Goal: Transaction & Acquisition: Purchase product/service

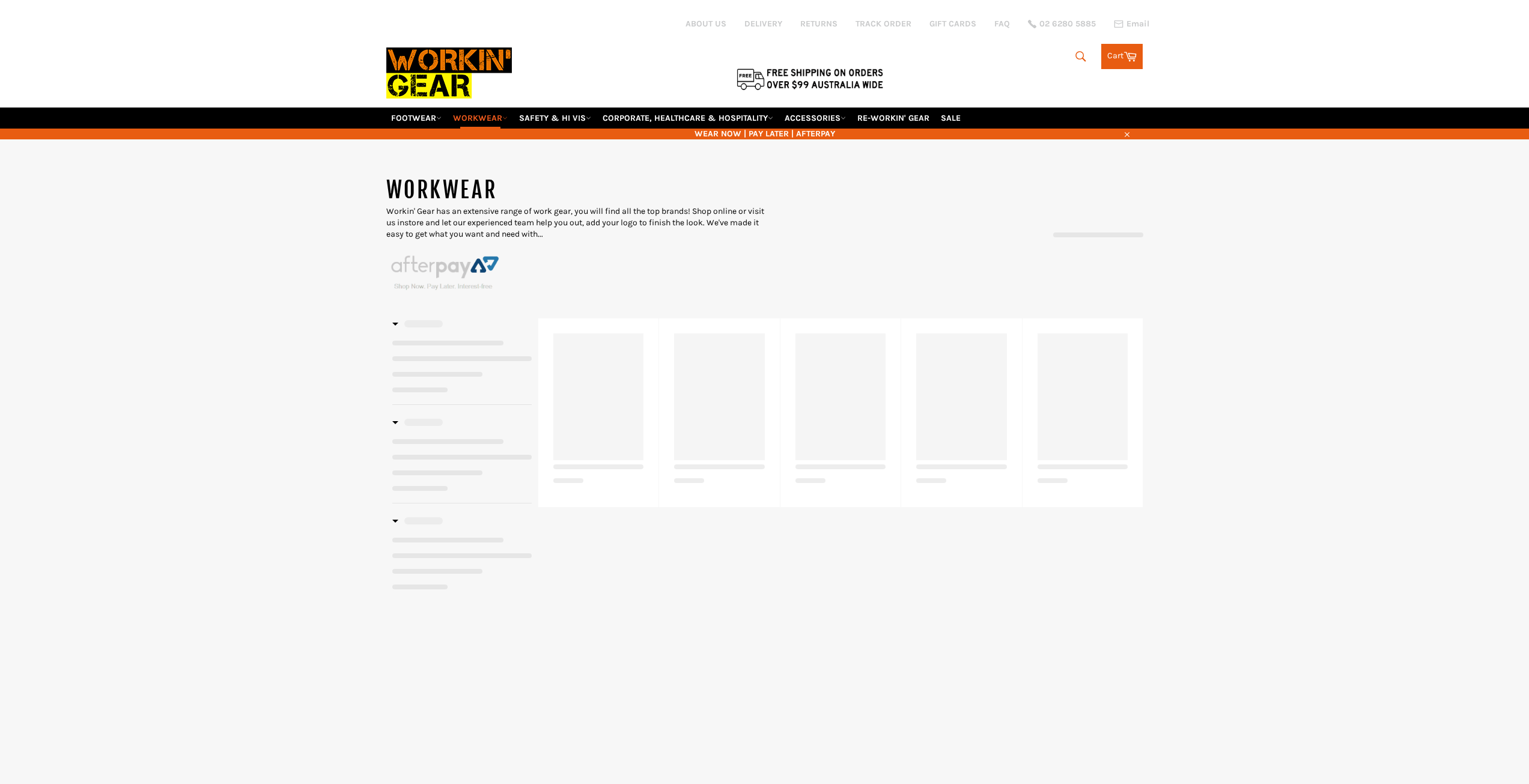
select select "******"
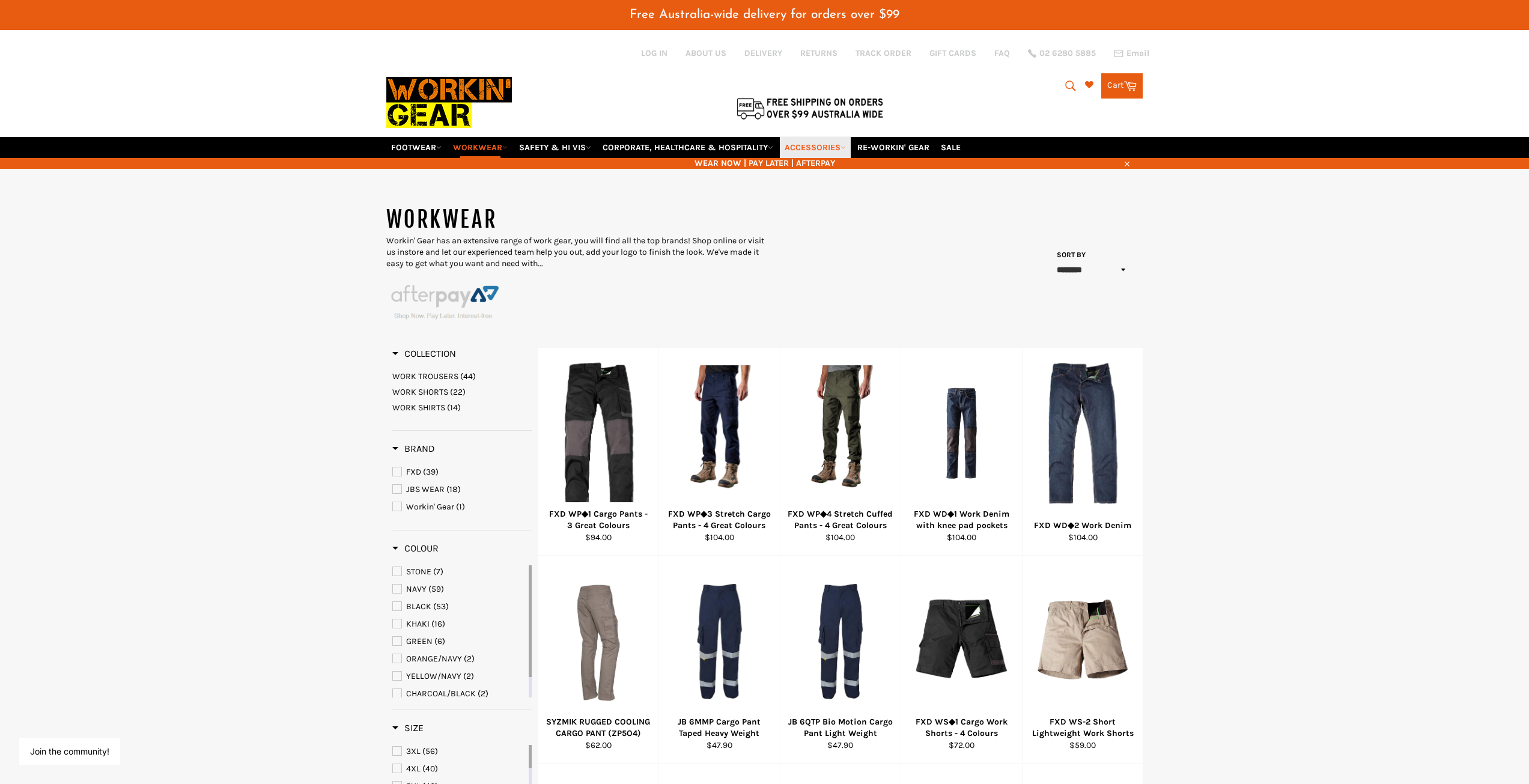
click at [848, 145] on link "ACCESSORIES" at bounding box center [815, 147] width 71 height 21
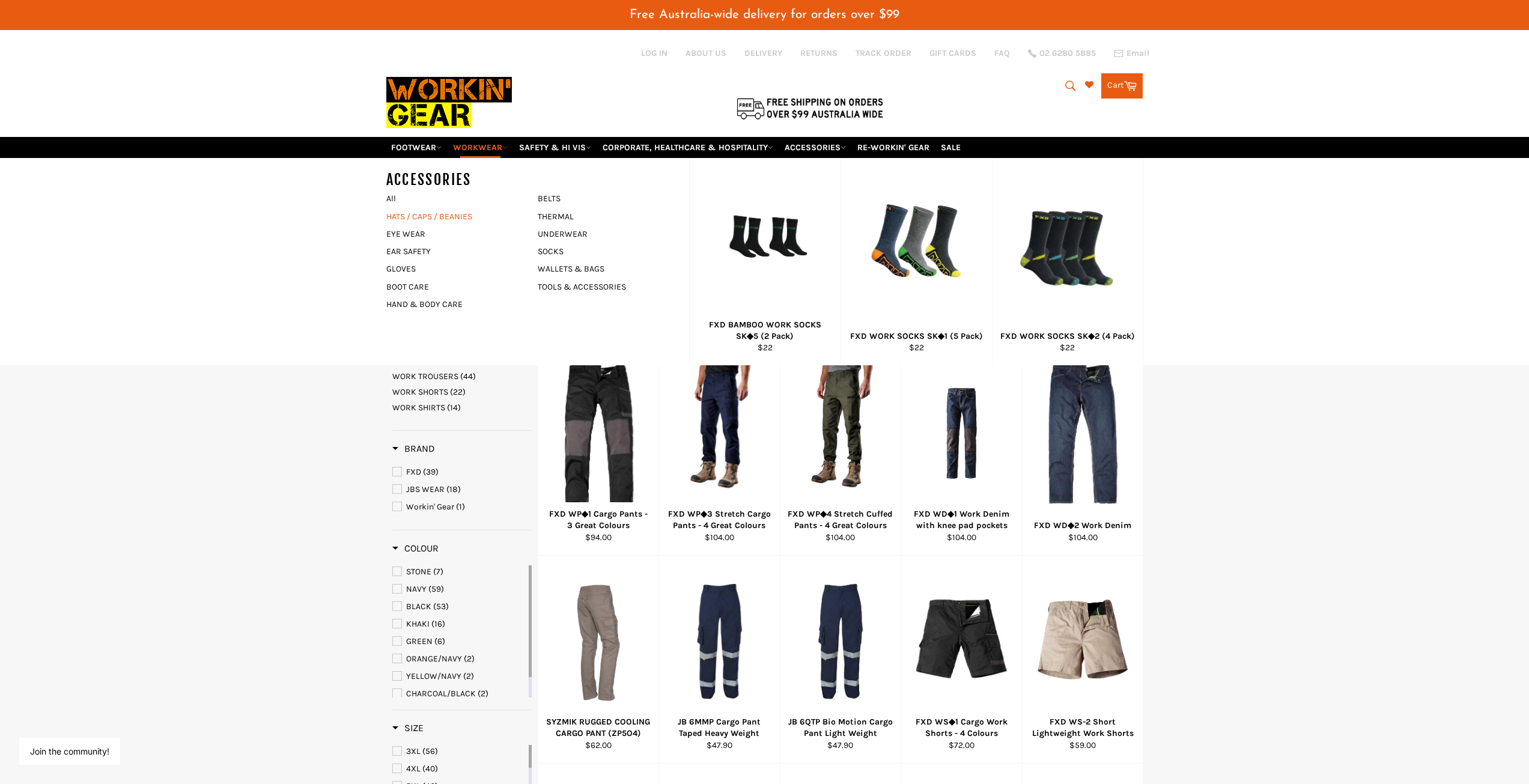
click at [413, 216] on link "HATS / CAPS / BEANIES" at bounding box center [453, 216] width 145 height 17
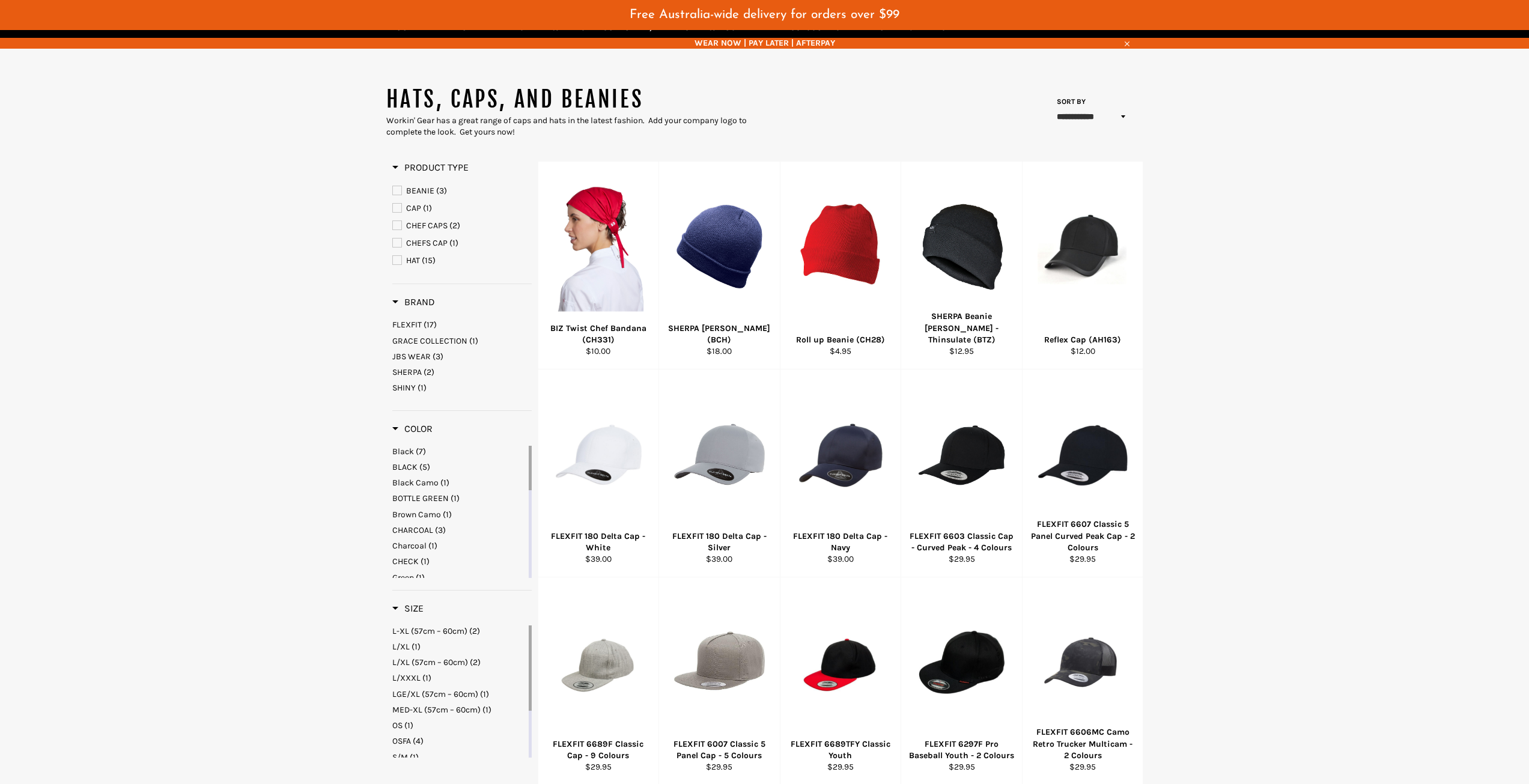
scroll to position [180, 0]
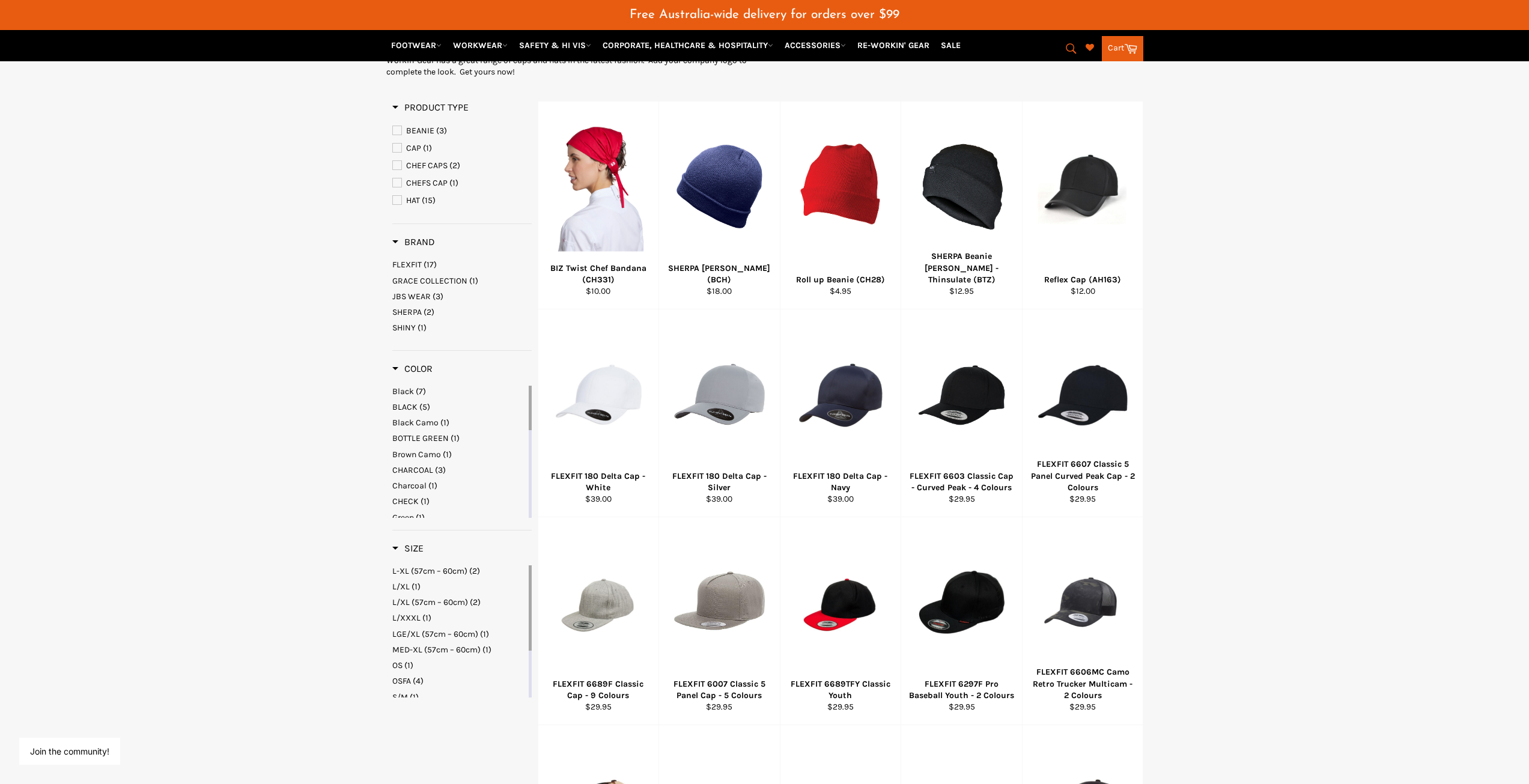
click at [408, 260] on span "FLEXFIT" at bounding box center [407, 265] width 29 height 10
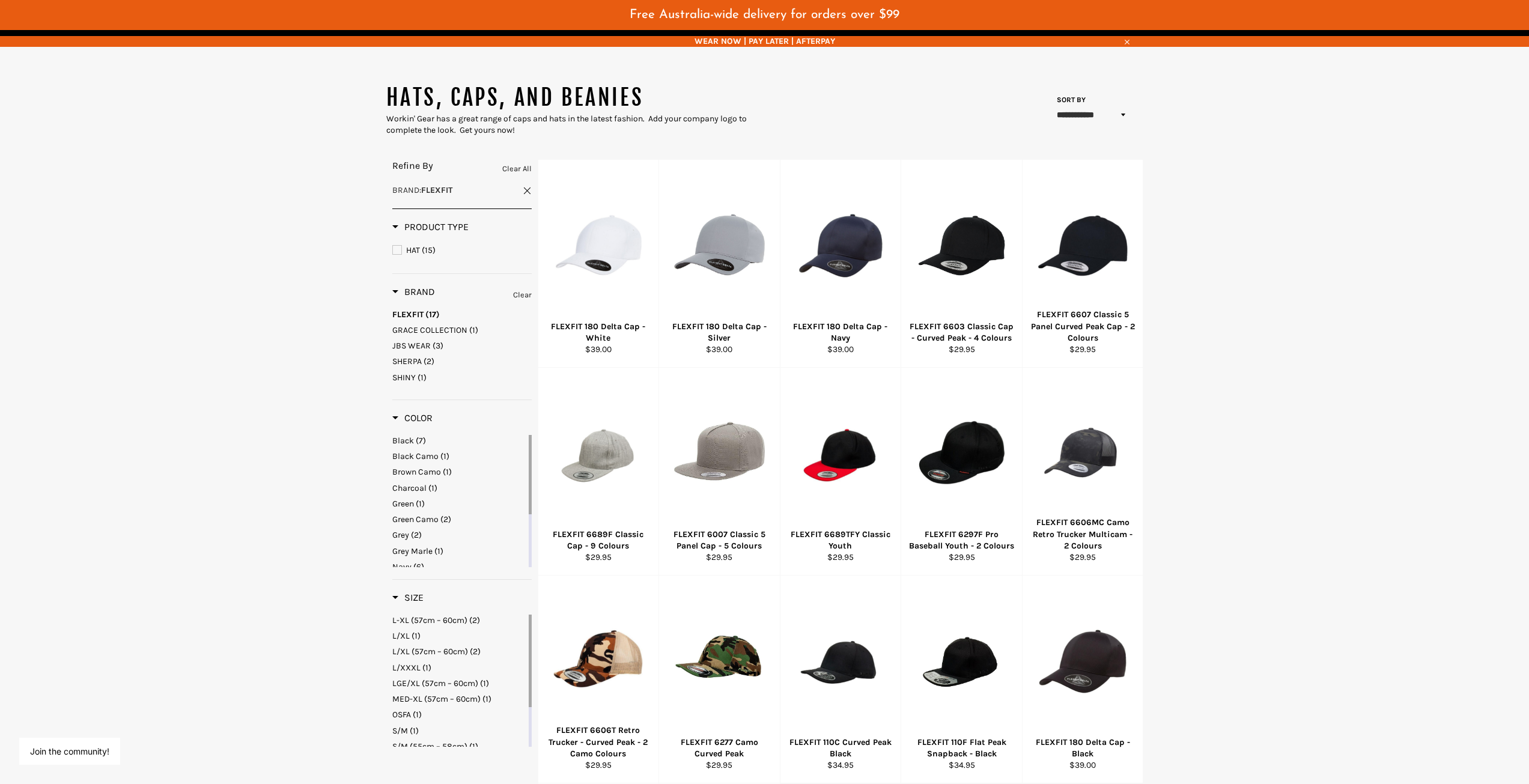
scroll to position [120, 0]
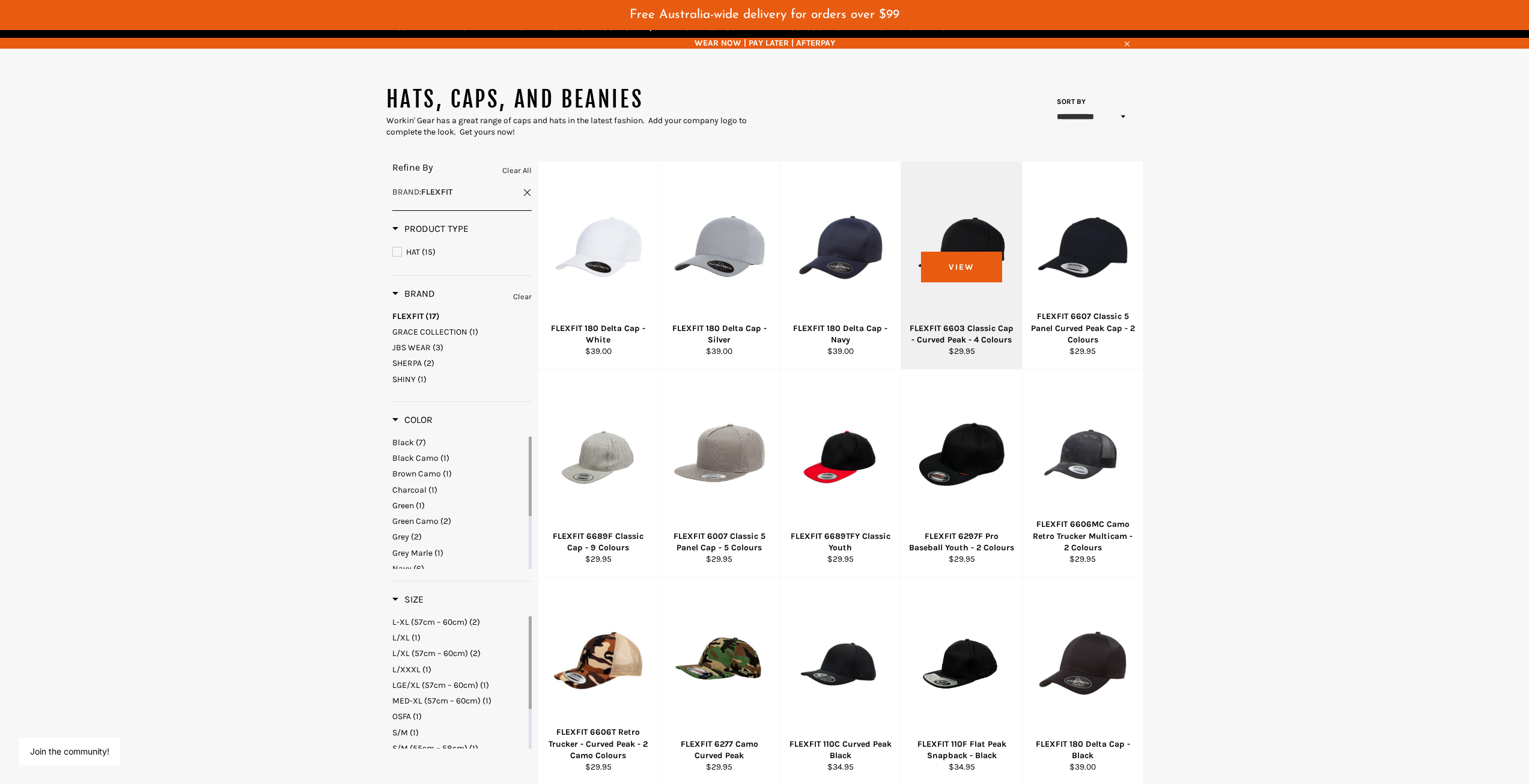
click at [955, 302] on div at bounding box center [962, 247] width 91 height 141
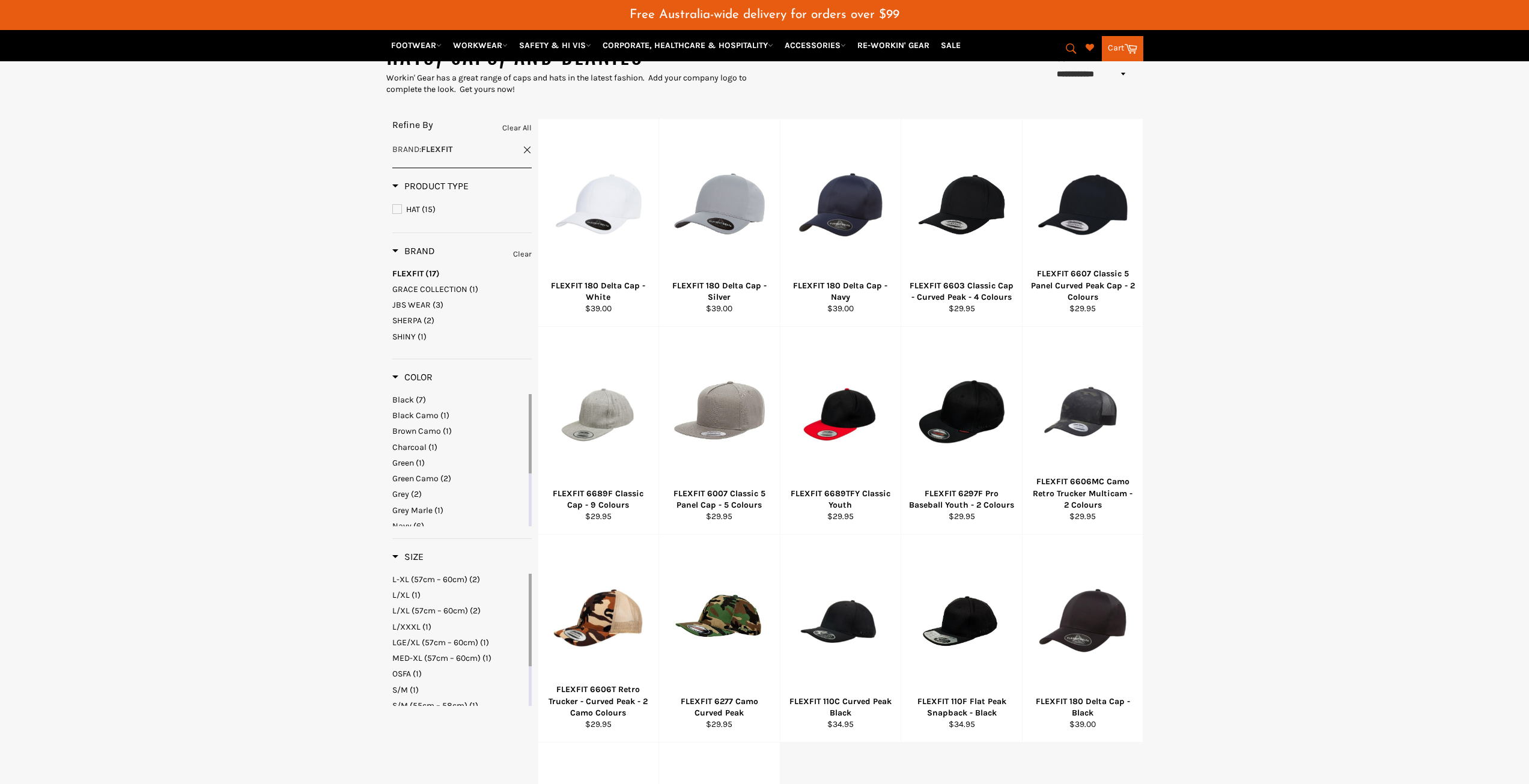
scroll to position [162, 0]
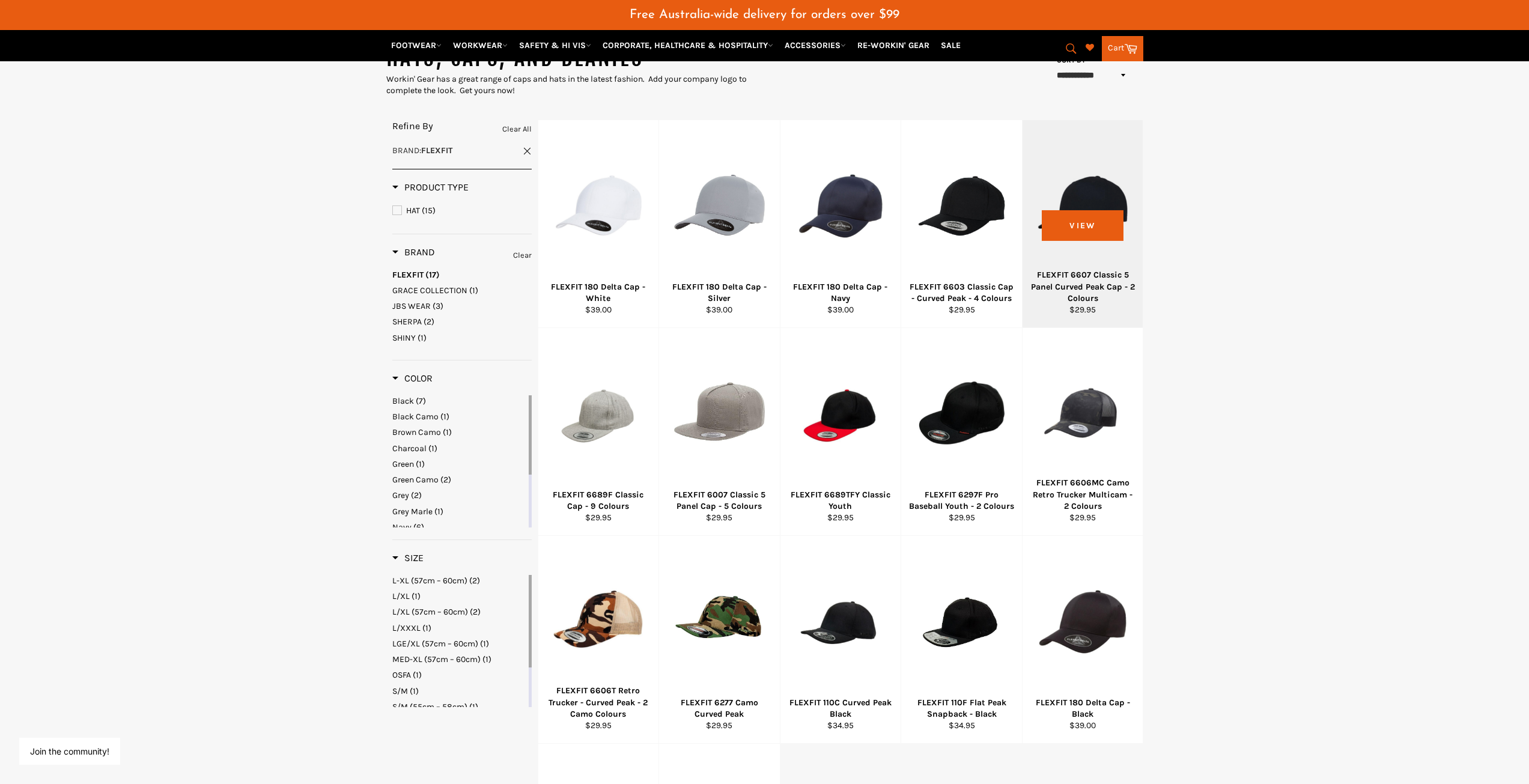
click at [1067, 276] on div "FLEXFIT 6607 Classic 5 Panel Curved Peak Cap - 2 Colours" at bounding box center [1082, 287] width 106 height 35
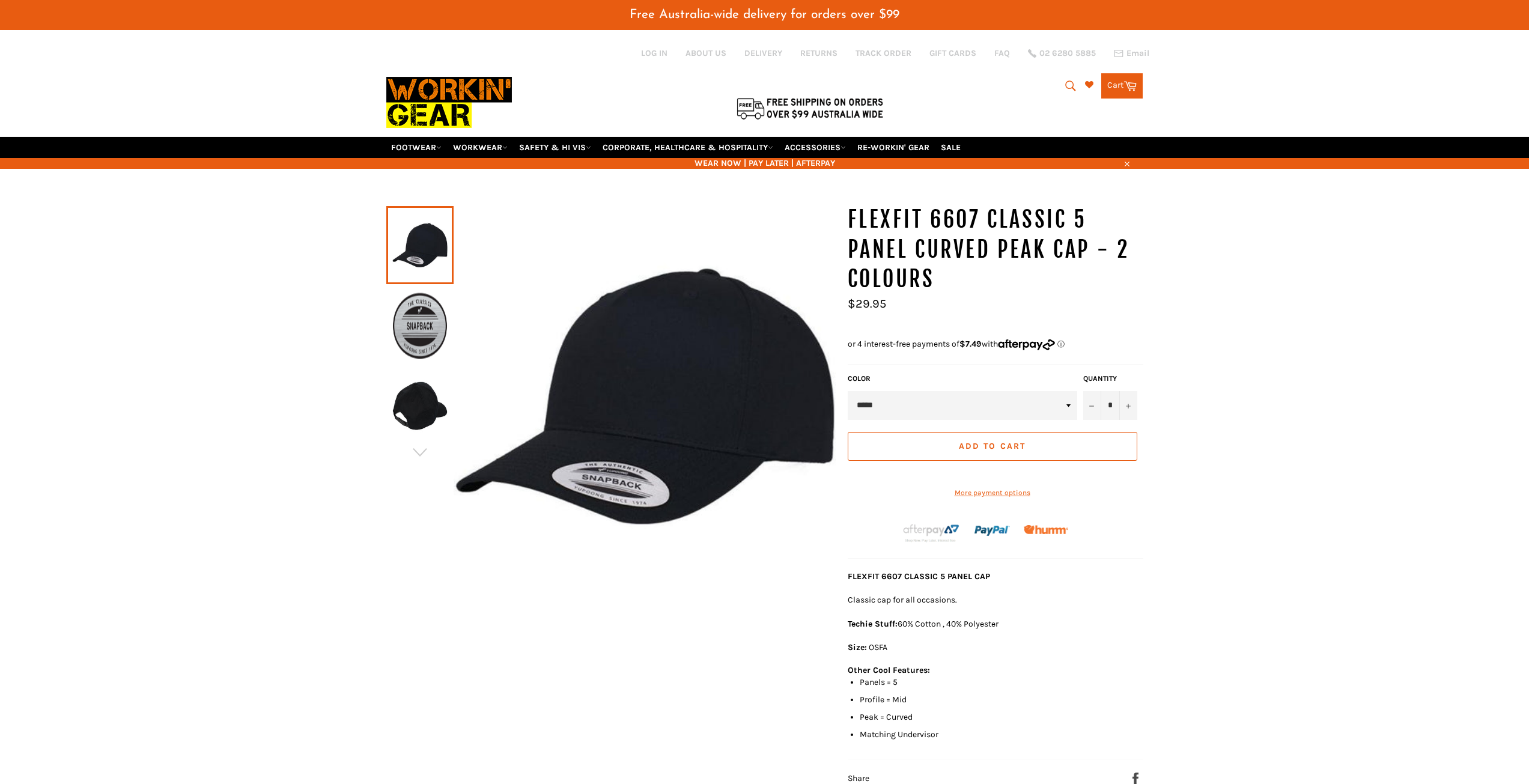
click at [1045, 353] on div "FLEXFIT 6607 Classic 5 Panel Curved Peak Cap - 2 Colours Sale Regular price $29…" at bounding box center [995, 495] width 295 height 580
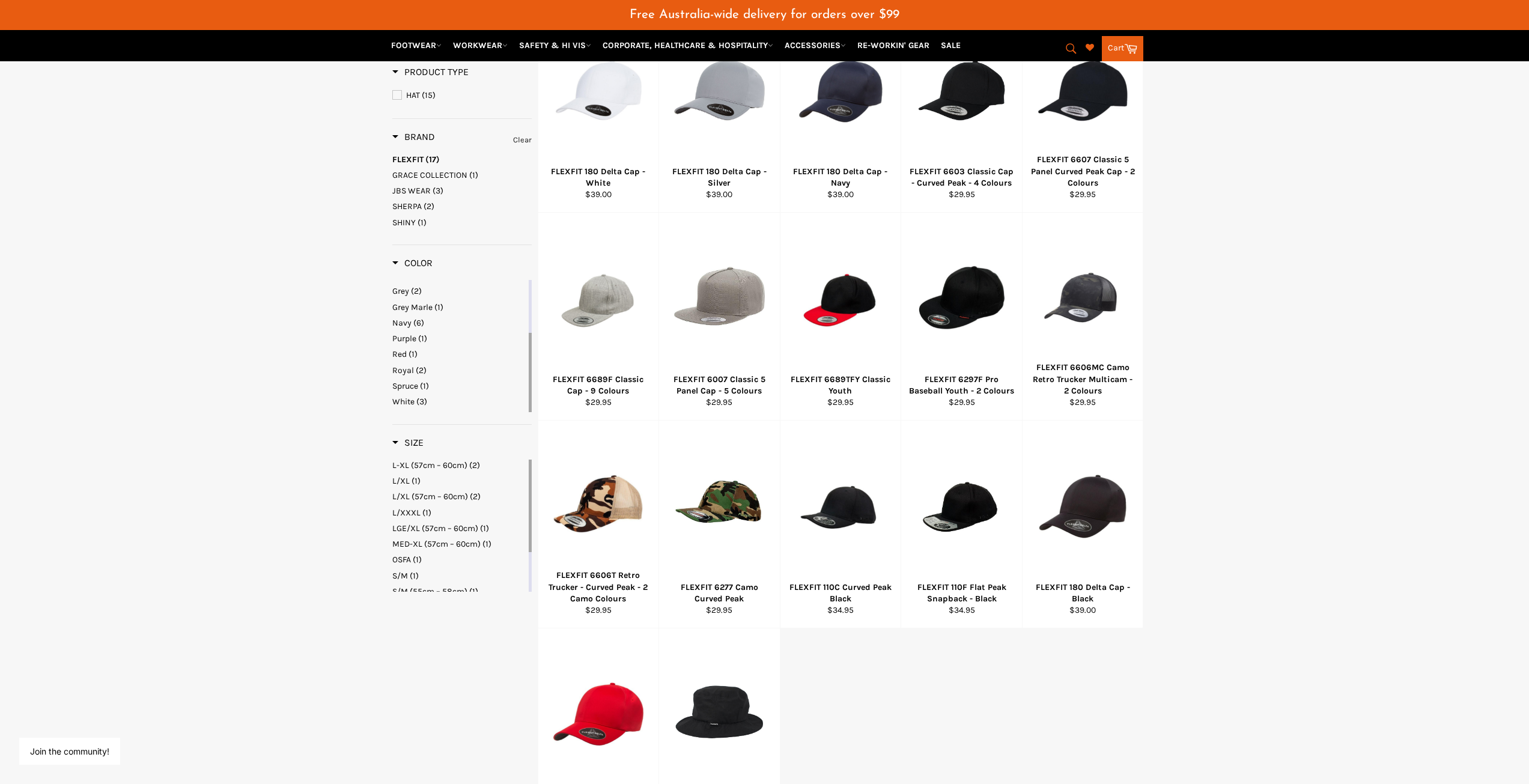
scroll to position [282, 0]
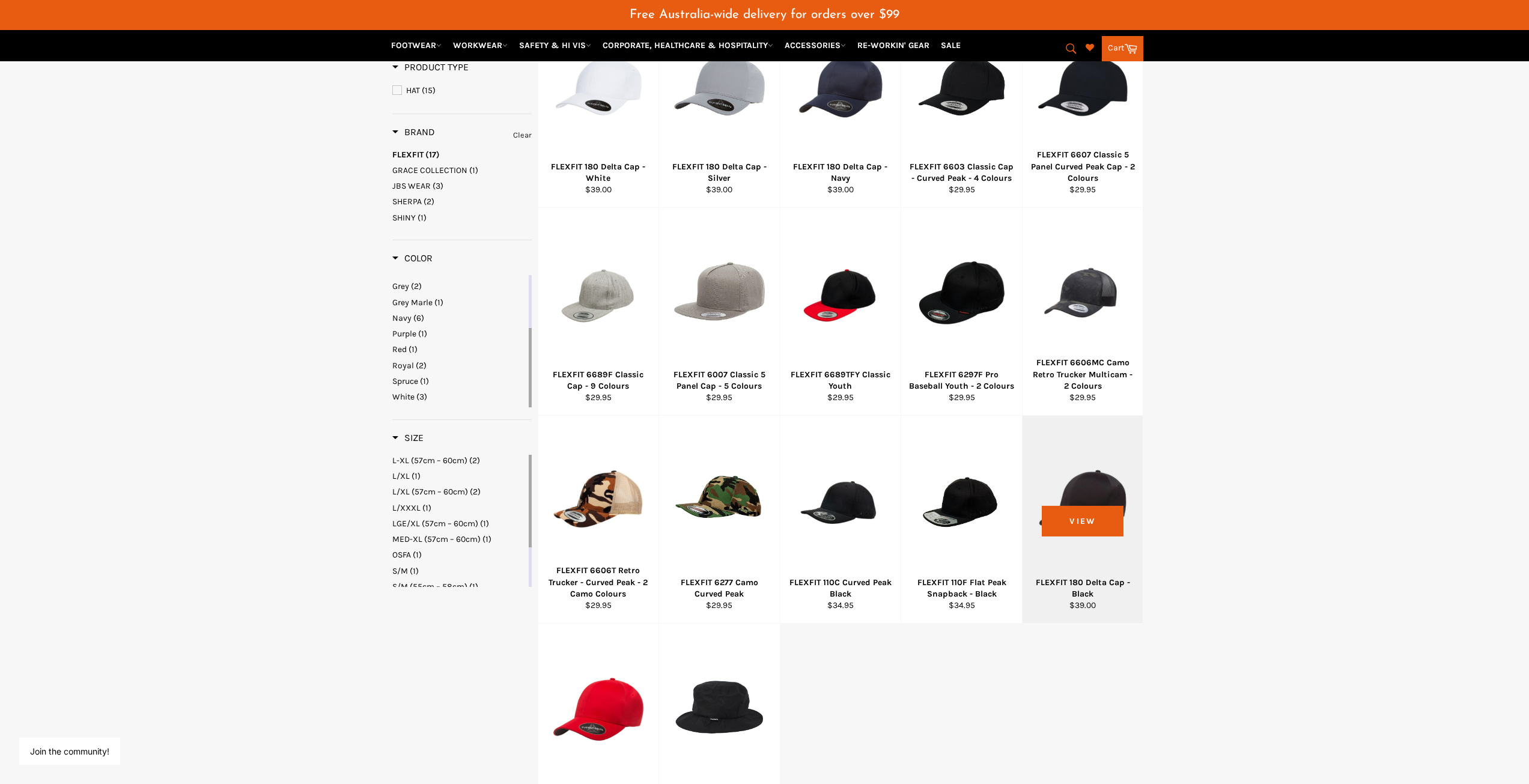
click at [1093, 502] on div at bounding box center [1083, 501] width 91 height 141
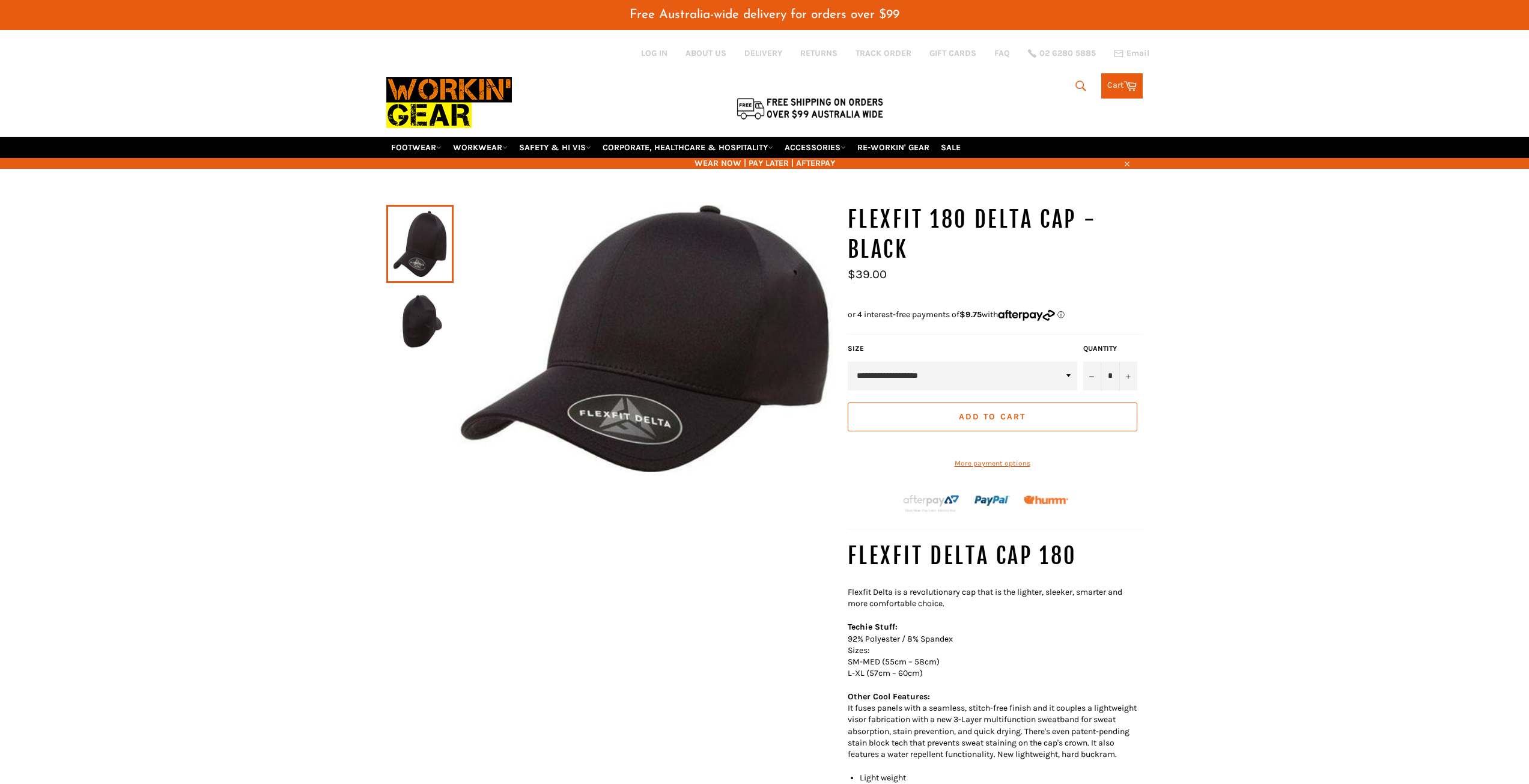
click at [412, 293] on img at bounding box center [420, 322] width 55 height 66
